Goal: Transaction & Acquisition: Purchase product/service

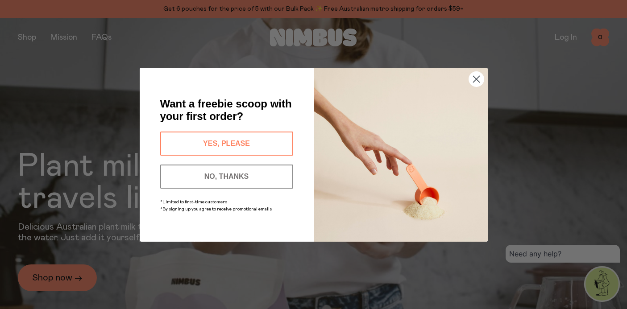
click at [270, 145] on button "YES, PLEASE" at bounding box center [226, 144] width 133 height 24
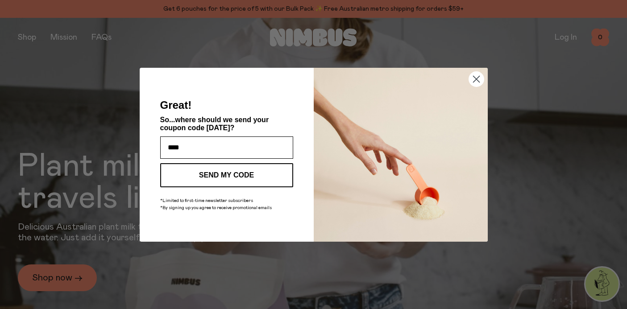
type input "**********"
click at [248, 173] on button "SEND MY CODE" at bounding box center [226, 175] width 133 height 24
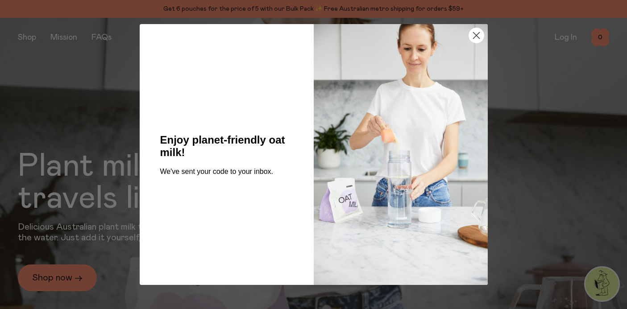
click at [473, 41] on circle "Close dialog" at bounding box center [475, 35] width 15 height 15
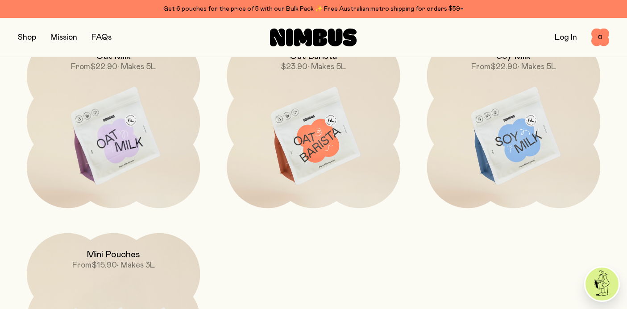
scroll to position [743, 0]
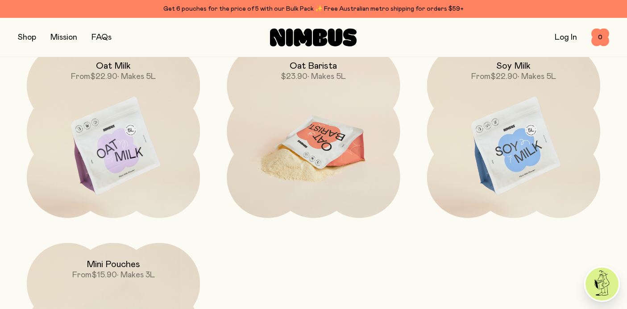
click at [312, 126] on img at bounding box center [313, 146] width 173 height 203
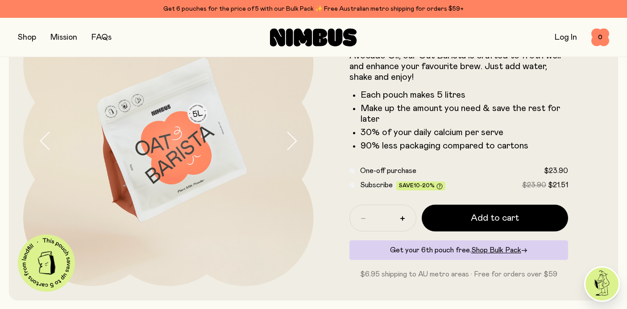
scroll to position [85, 0]
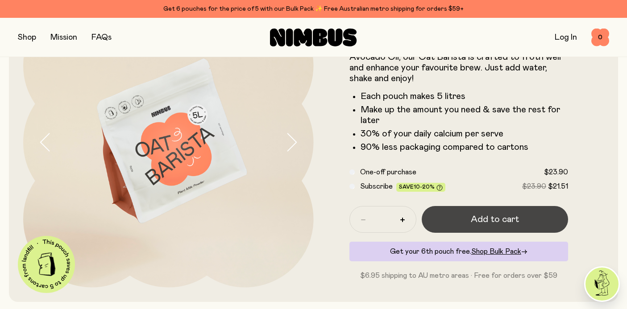
click at [463, 224] on button "Add to cart" at bounding box center [495, 219] width 147 height 27
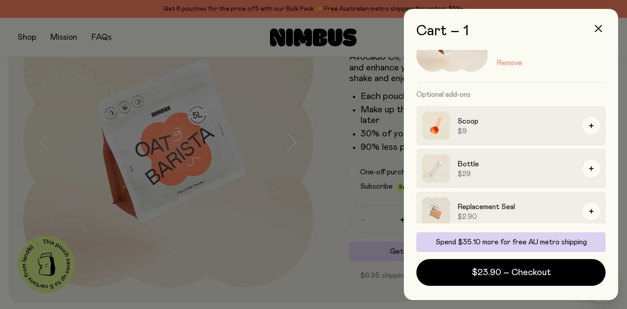
scroll to position [68, 0]
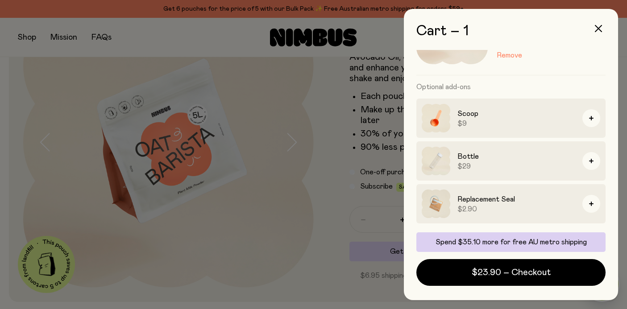
click at [327, 198] on div at bounding box center [313, 154] width 627 height 309
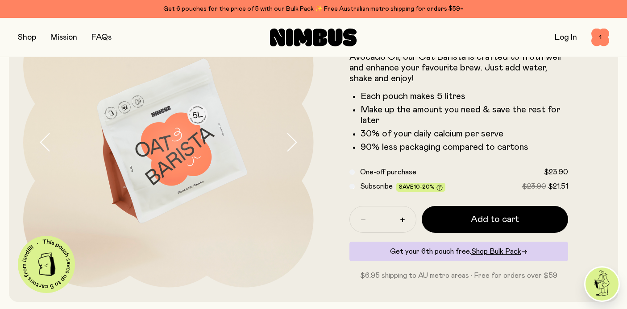
click at [32, 37] on button "button" at bounding box center [27, 37] width 18 height 12
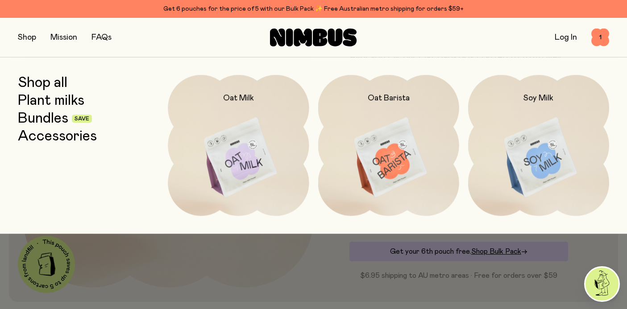
click at [86, 138] on link "Accessories" at bounding box center [57, 136] width 79 height 16
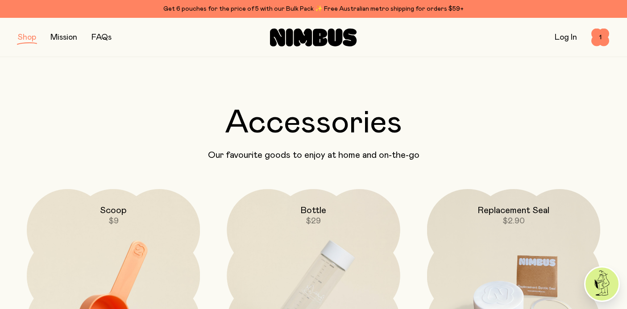
click at [496, 214] on h2 "Replacement Seal" at bounding box center [513, 210] width 72 height 11
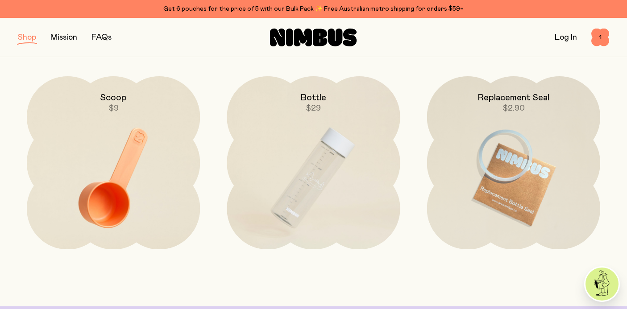
scroll to position [113, 0]
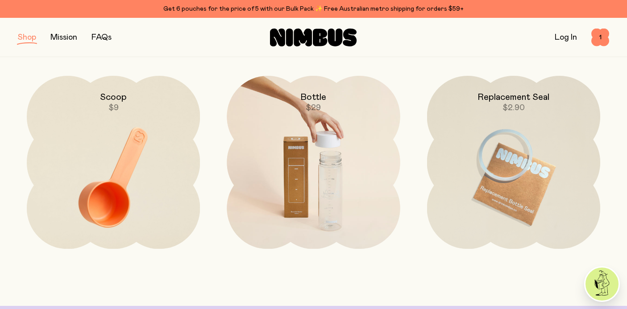
click at [277, 179] on img at bounding box center [313, 177] width 173 height 203
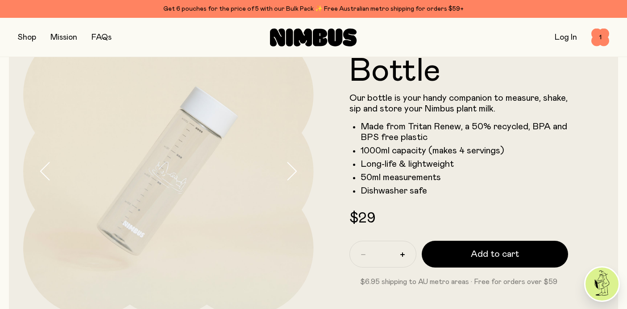
scroll to position [61, 0]
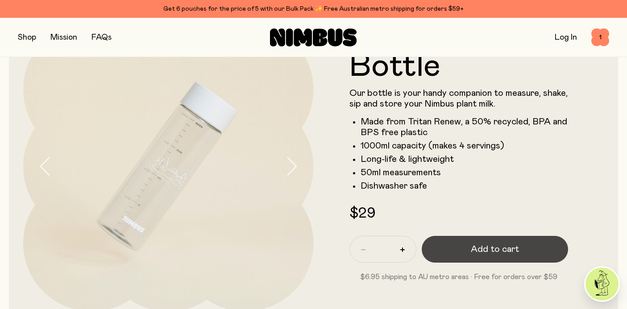
click at [479, 250] on span "Add to cart" at bounding box center [495, 249] width 48 height 12
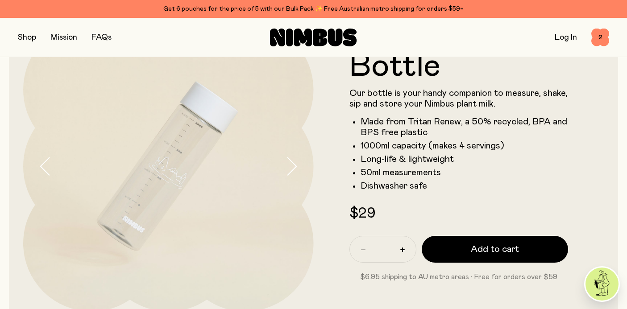
scroll to position [0, 0]
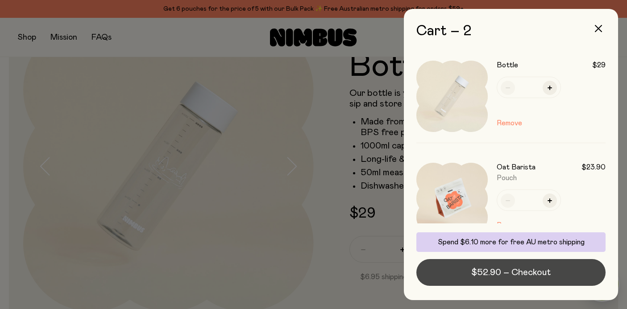
click at [501, 271] on span "$52.90 – Checkout" at bounding box center [510, 272] width 79 height 12
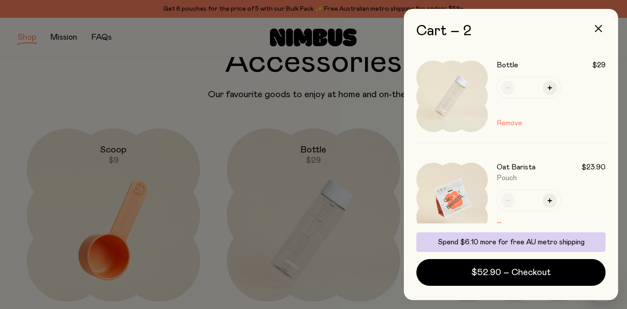
click at [121, 221] on div at bounding box center [313, 154] width 627 height 309
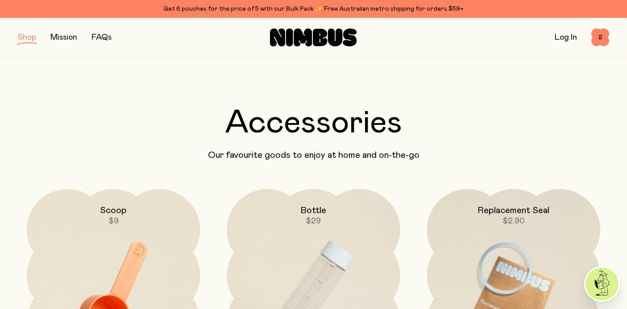
scroll to position [61, 0]
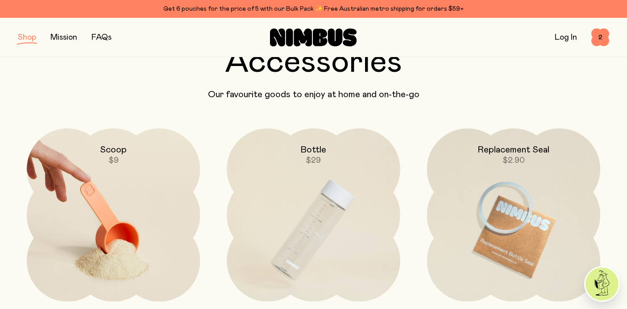
click at [133, 214] on img at bounding box center [113, 229] width 173 height 203
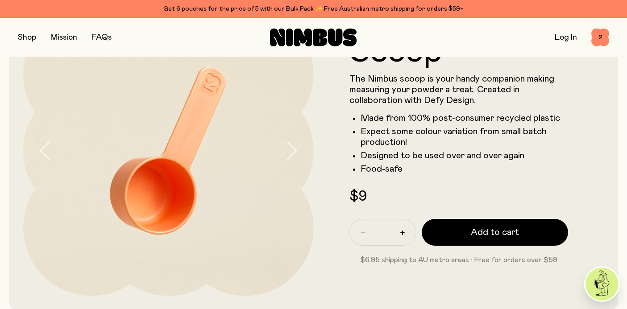
scroll to position [77, 0]
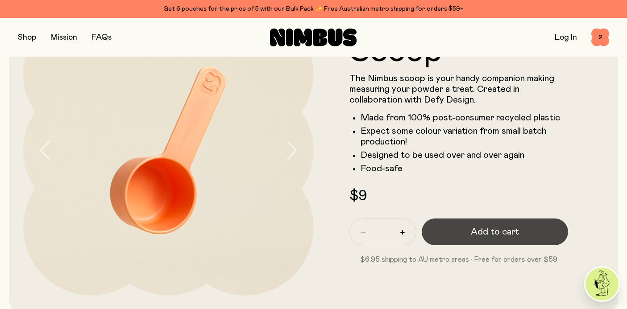
click at [478, 233] on span "Add to cart" at bounding box center [495, 232] width 48 height 12
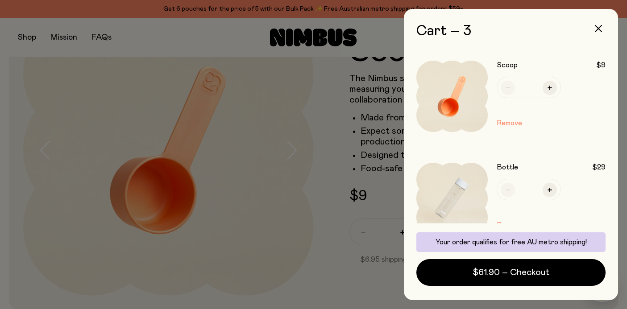
scroll to position [0, 0]
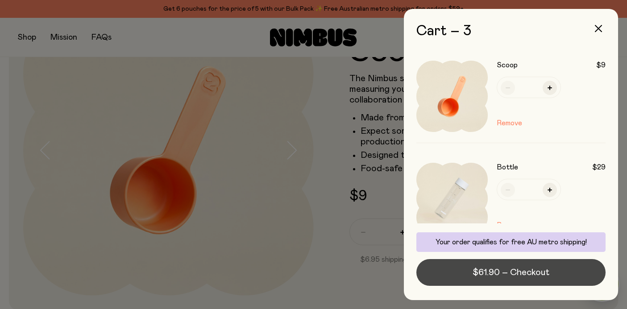
click at [538, 269] on span "$61.90 – Checkout" at bounding box center [510, 272] width 77 height 12
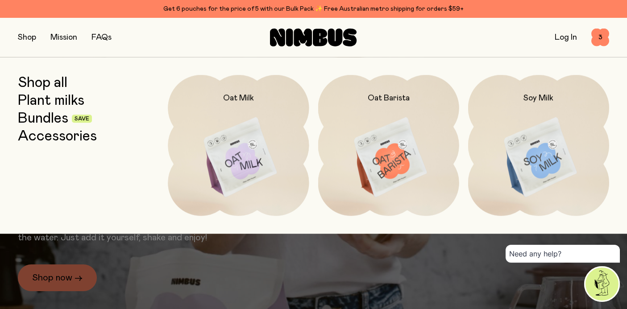
click at [65, 119] on link "Bundles" at bounding box center [43, 119] width 50 height 16
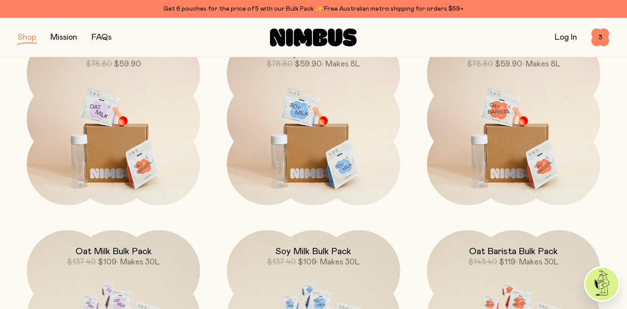
scroll to position [74, 0]
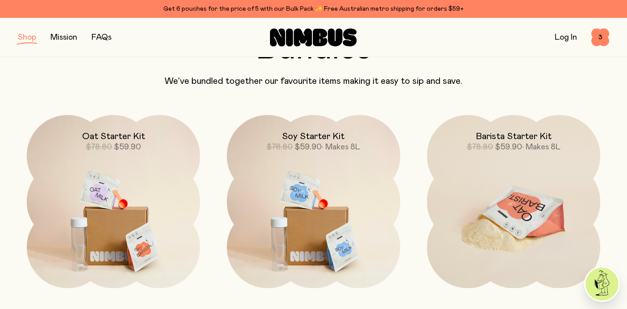
click at [536, 168] on img at bounding box center [513, 216] width 173 height 203
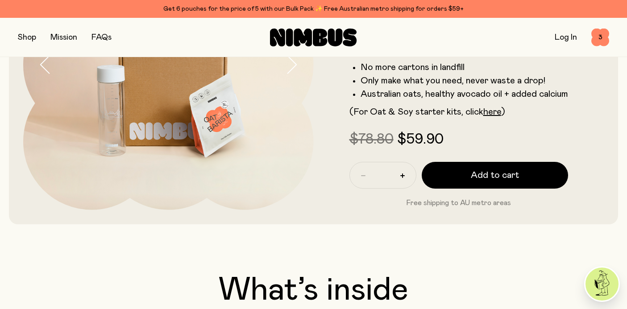
scroll to position [44, 0]
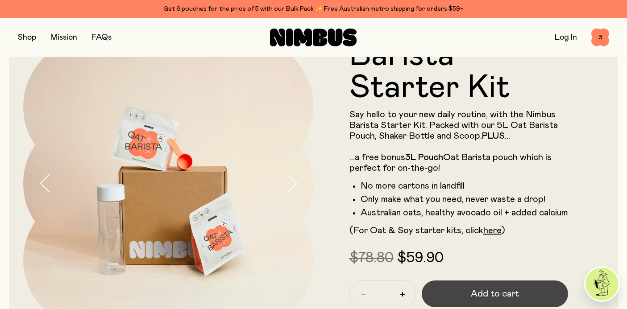
click at [483, 296] on span "Add to cart" at bounding box center [495, 294] width 48 height 12
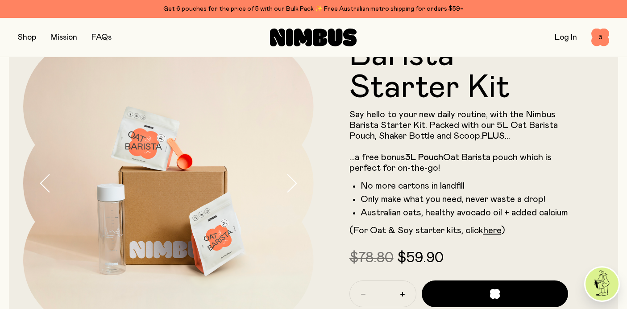
scroll to position [0, 0]
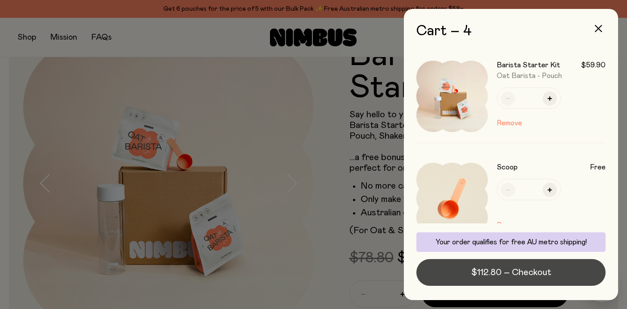
click at [474, 271] on span "$112.80 – Checkout" at bounding box center [511, 272] width 80 height 12
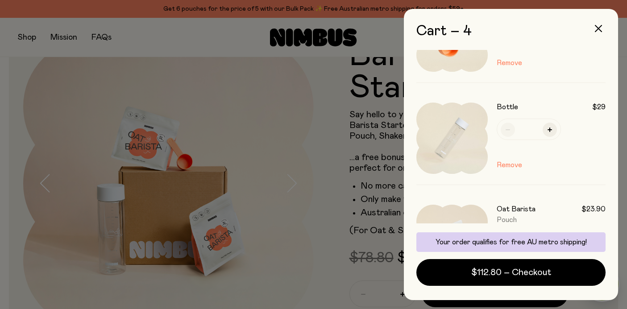
scroll to position [164, 0]
click at [513, 163] on button "Remove" at bounding box center [509, 163] width 25 height 11
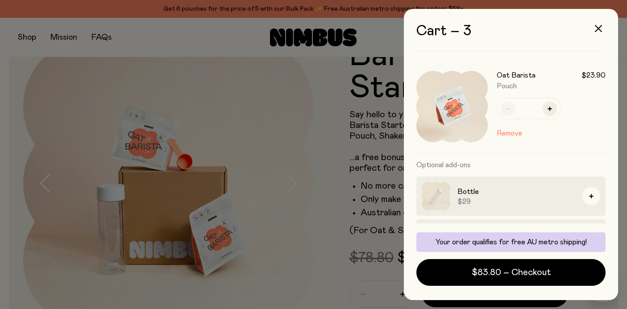
scroll to position [195, 0]
click at [508, 132] on button "Remove" at bounding box center [509, 132] width 25 height 11
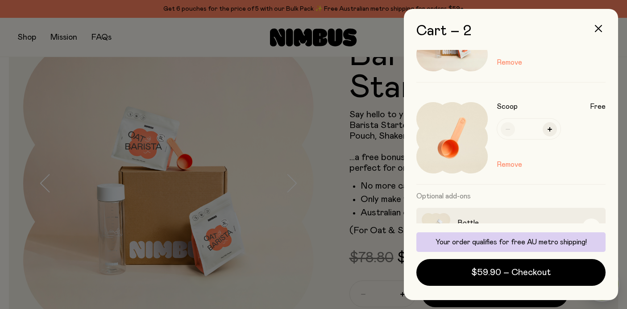
scroll to position [127, 0]
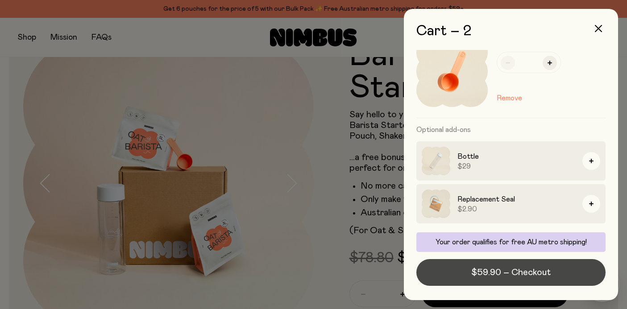
click at [525, 277] on span "$59.90 – Checkout" at bounding box center [510, 272] width 79 height 12
